Goal: Task Accomplishment & Management: Use online tool/utility

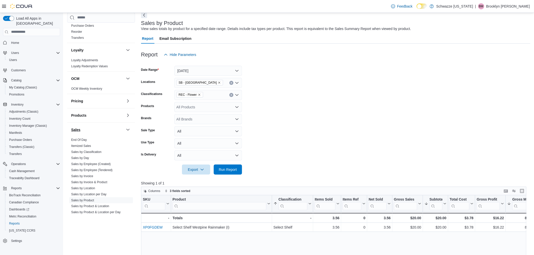
scroll to position [279, 0]
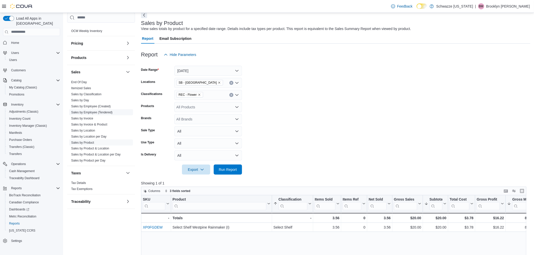
click at [105, 110] on span "Sales by Employee (Tendered)" at bounding box center [101, 112] width 64 height 6
click at [104, 111] on link "Sales by Employee (Tendered)" at bounding box center [91, 113] width 41 height 4
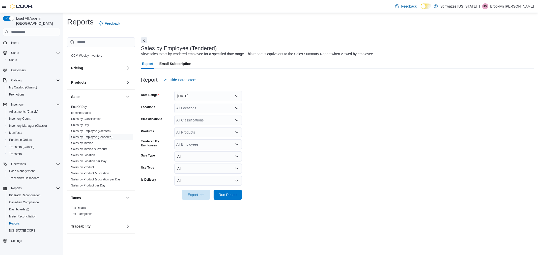
click at [207, 90] on div at bounding box center [337, 88] width 393 height 6
click at [206, 95] on button "Yesterday" at bounding box center [208, 96] width 68 height 10
click at [202, 114] on span "Today" at bounding box center [210, 116] width 57 height 6
click at [203, 107] on div "All Locations" at bounding box center [208, 108] width 68 height 10
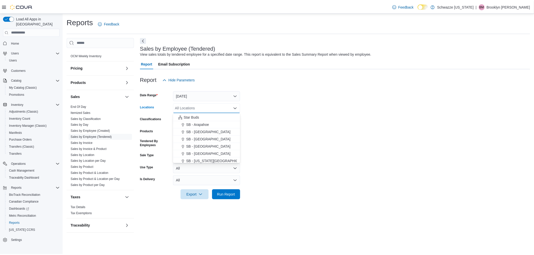
scroll to position [56, 0]
click at [204, 150] on span "SB - [GEOGRAPHIC_DATA]" at bounding box center [210, 148] width 45 height 5
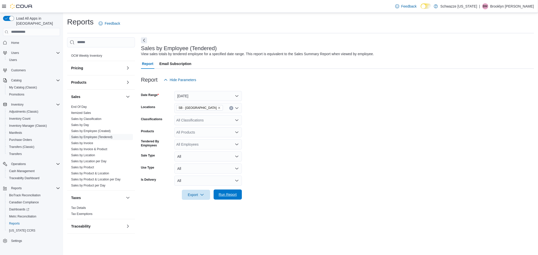
click at [233, 197] on span "Run Report" at bounding box center [228, 195] width 22 height 10
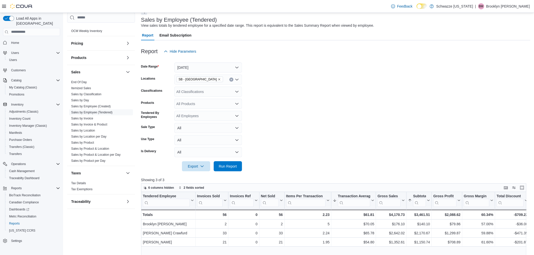
scroll to position [56, 0]
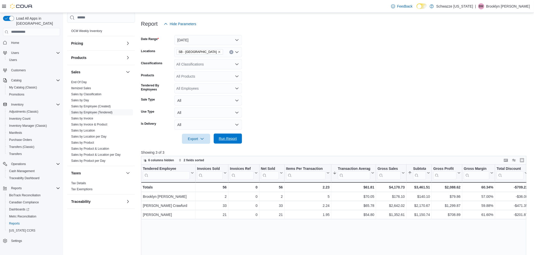
click at [221, 141] on span "Run Report" at bounding box center [228, 139] width 22 height 10
click at [90, 142] on link "Sales by Product" at bounding box center [82, 143] width 23 height 4
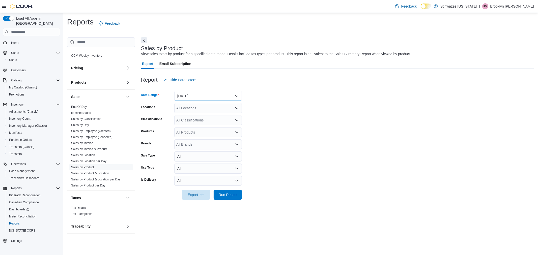
click at [220, 93] on button "Yesterday" at bounding box center [208, 96] width 68 height 10
click at [212, 114] on span "Today" at bounding box center [210, 116] width 57 height 6
click at [216, 107] on div "All Locations" at bounding box center [208, 108] width 68 height 10
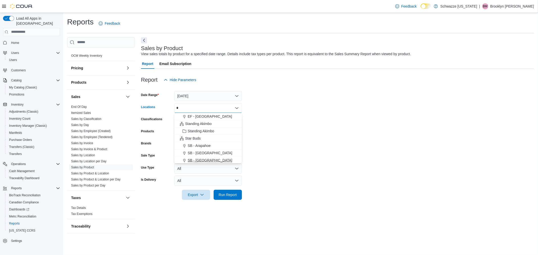
type input "*"
click at [225, 160] on div "SB - [GEOGRAPHIC_DATA]" at bounding box center [208, 160] width 62 height 5
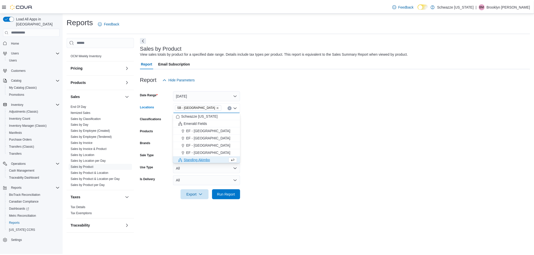
scroll to position [1, 0]
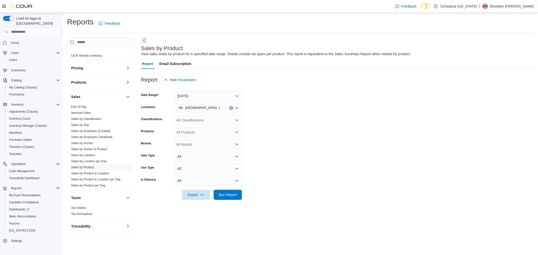
click at [260, 144] on form "Date Range Today Locations SB - Belmar Classifications All Classifications Prod…" at bounding box center [337, 142] width 393 height 115
click at [220, 119] on div "All Classifications" at bounding box center [208, 120] width 68 height 10
click at [202, 136] on span "REC - Flower" at bounding box center [195, 135] width 21 height 5
click at [222, 195] on span "Run Report" at bounding box center [228, 194] width 18 height 5
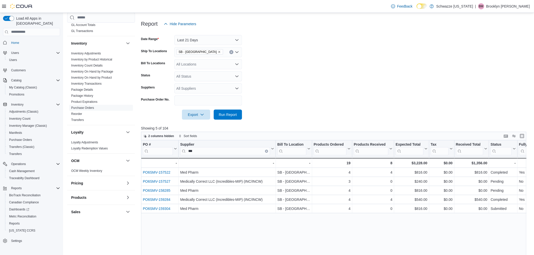
scroll to position [279, 0]
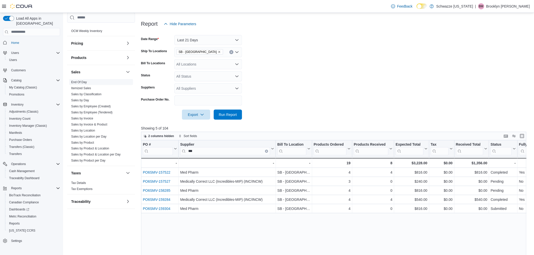
click at [82, 82] on link "End Of Day" at bounding box center [79, 82] width 16 height 4
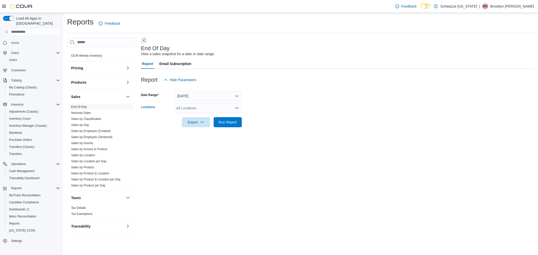
click at [198, 109] on div "All Locations" at bounding box center [208, 108] width 68 height 10
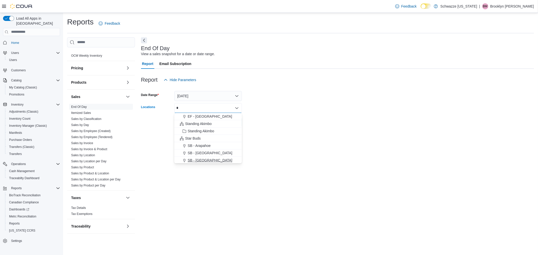
type input "*"
click at [210, 162] on div "SB - [GEOGRAPHIC_DATA]" at bounding box center [208, 160] width 62 height 5
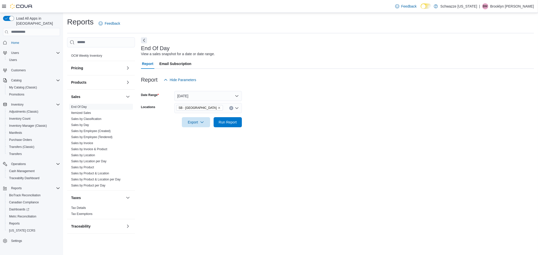
click at [255, 163] on div "End Of Day View a sales snapshot for a date or date range. Report Email Subscri…" at bounding box center [337, 137] width 393 height 201
click at [234, 124] on span "Run Report" at bounding box center [228, 122] width 18 height 5
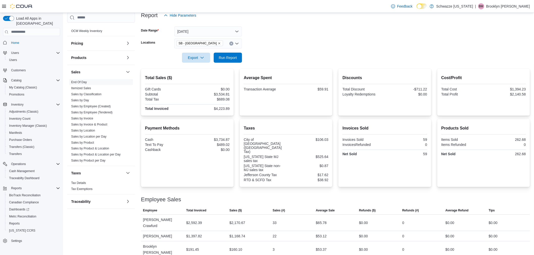
scroll to position [67, 0]
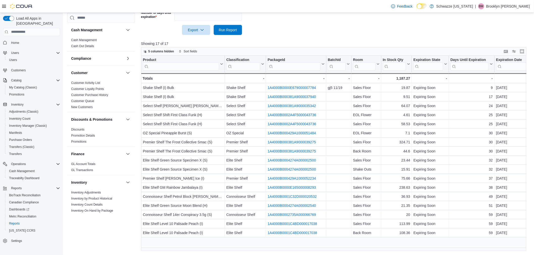
scroll to position [126, 0]
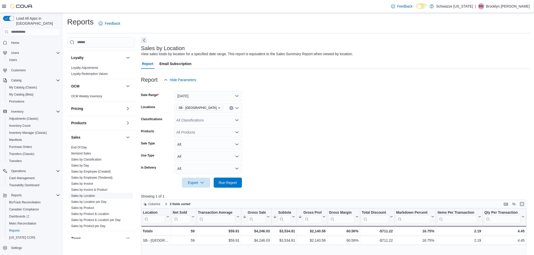
scroll to position [252, 0]
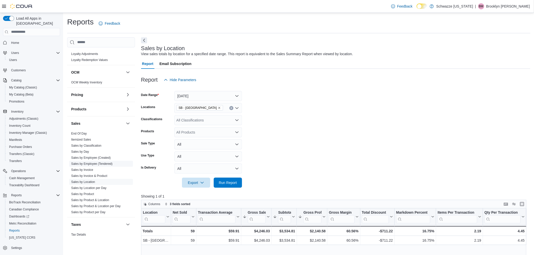
click at [99, 164] on link "Sales by Employee (Tendered)" at bounding box center [91, 164] width 41 height 4
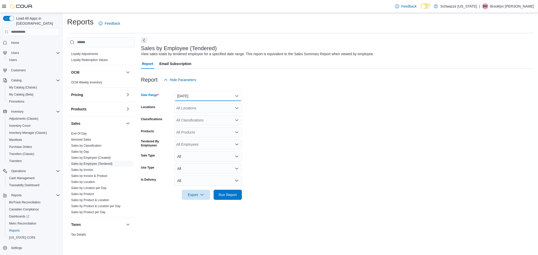
click at [209, 92] on button "Yesterday" at bounding box center [208, 96] width 68 height 10
click at [192, 115] on span "Today" at bounding box center [210, 116] width 57 height 6
click at [195, 105] on div "All Locations" at bounding box center [208, 108] width 68 height 10
type input "**"
click at [193, 116] on span "SB - [GEOGRAPHIC_DATA]" at bounding box center [210, 116] width 45 height 5
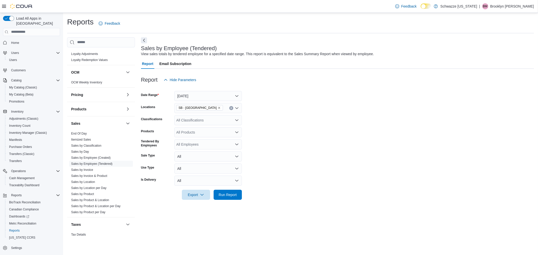
drag, startPoint x: 305, startPoint y: 140, endPoint x: 278, endPoint y: 174, distance: 43.7
click at [304, 140] on form "Date Range Today Locations SB - Belmar Classifications All Classifications Prod…" at bounding box center [337, 142] width 393 height 115
click at [226, 198] on span "Run Report" at bounding box center [228, 195] width 22 height 10
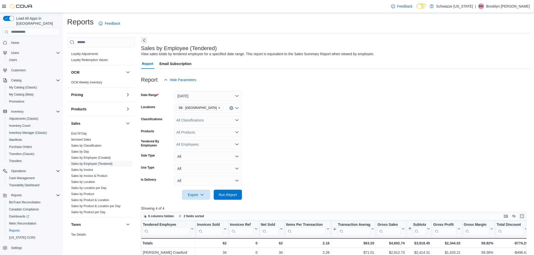
scroll to position [56, 0]
